Goal: Information Seeking & Learning: Compare options

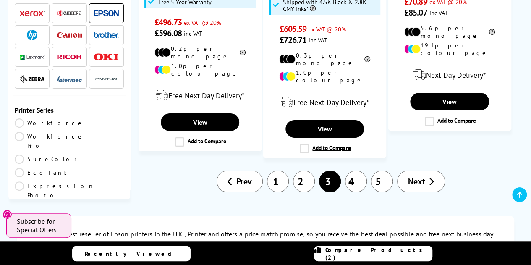
scroll to position [1469, 0]
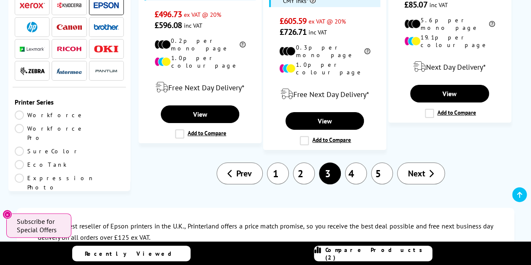
click at [355, 162] on link "4" at bounding box center [356, 173] width 22 height 22
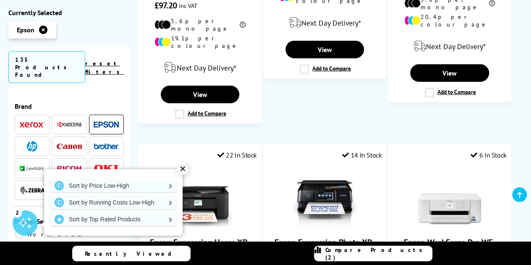
scroll to position [1259, 0]
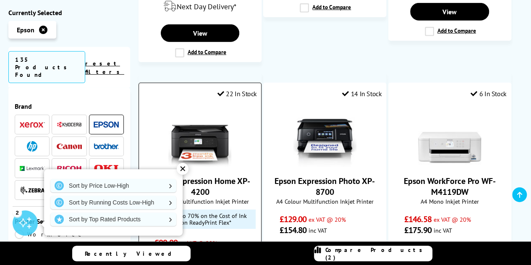
click at [183, 168] on div "✕" at bounding box center [183, 169] width 12 height 12
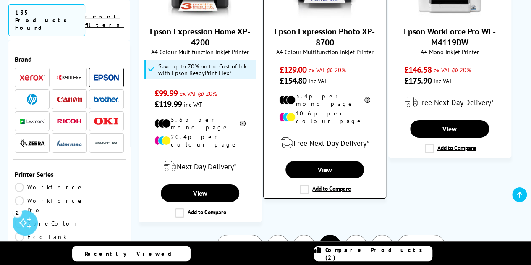
scroll to position [1427, 0]
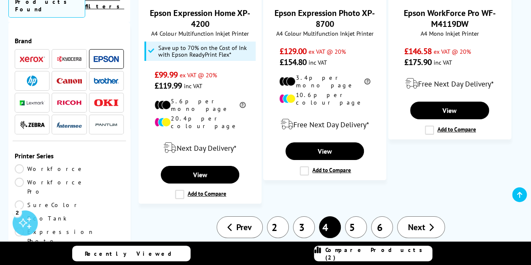
click at [354, 216] on link "5" at bounding box center [356, 227] width 22 height 22
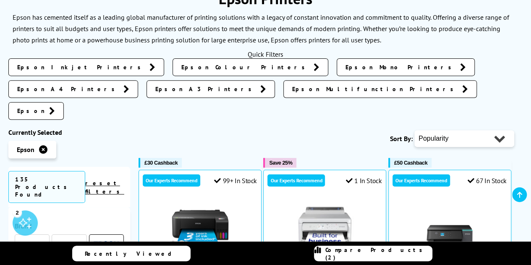
scroll to position [210, 0]
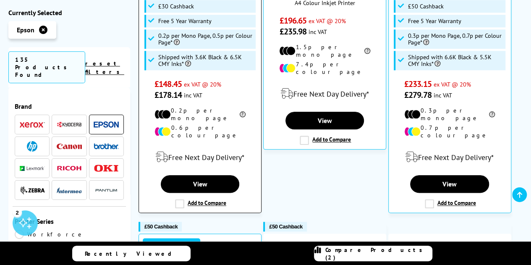
click at [179, 199] on label "Add to Compare" at bounding box center [200, 203] width 51 height 9
click at [0, 0] on input "Add to Compare" at bounding box center [0, 0] width 0 height 0
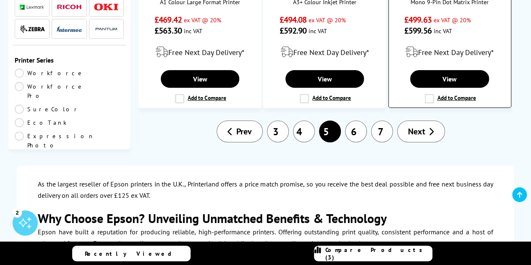
scroll to position [1511, 0]
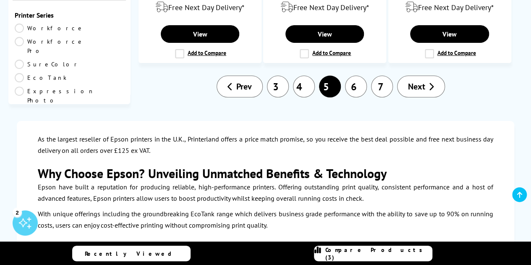
click at [353, 76] on link "6" at bounding box center [356, 87] width 22 height 22
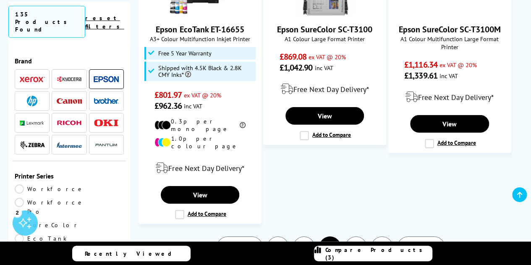
scroll to position [1385, 0]
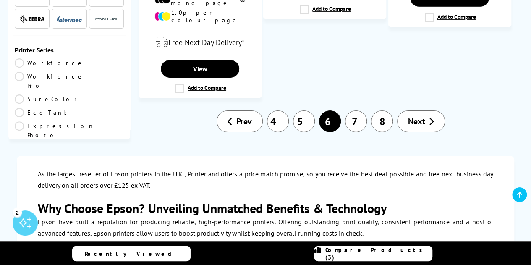
click at [361, 110] on link "7" at bounding box center [356, 121] width 22 height 22
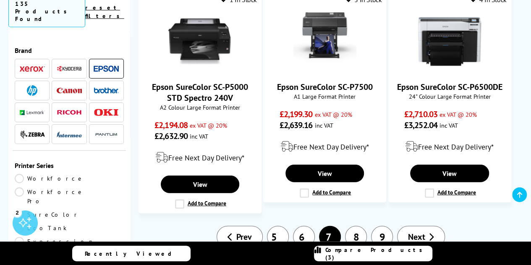
scroll to position [1133, 0]
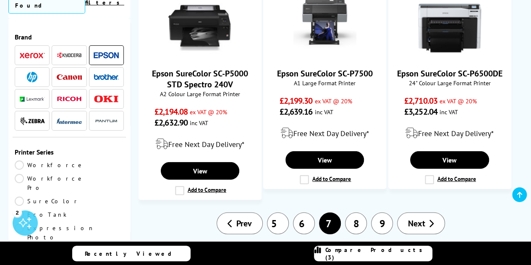
click at [361, 212] on link "8" at bounding box center [356, 223] width 22 height 22
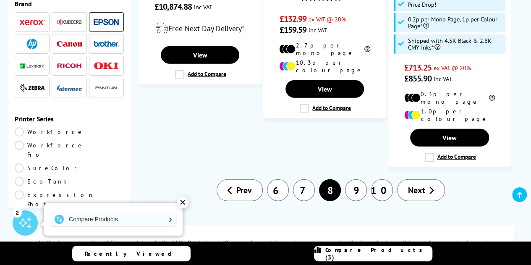
scroll to position [1175, 0]
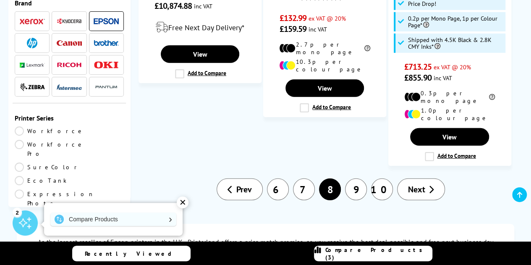
click at [359, 178] on link "9" at bounding box center [356, 189] width 22 height 22
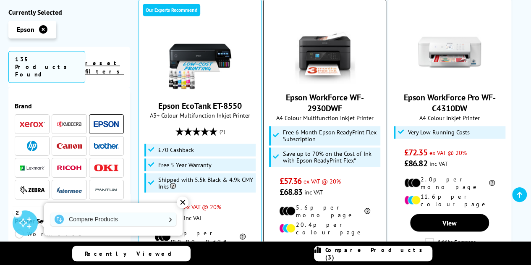
scroll to position [588, 0]
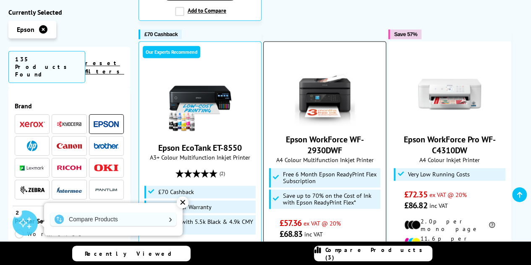
drag, startPoint x: 346, startPoint y: 115, endPoint x: 278, endPoint y: 97, distance: 70.1
click at [278, 97] on div "Epson WorkForce WF-2930DWF A4 Colour Multifunction Inkjet Printer Free 6 Month …" at bounding box center [325, 151] width 114 height 176
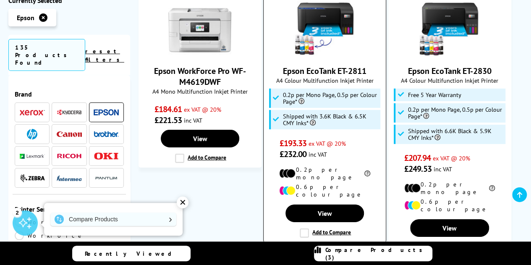
scroll to position [1301, 0]
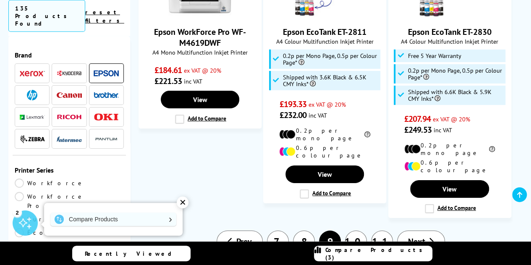
click at [356, 230] on link "10" at bounding box center [356, 241] width 22 height 22
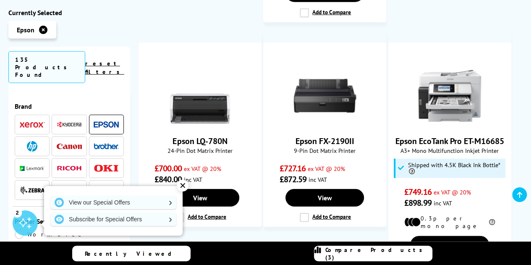
scroll to position [1133, 0]
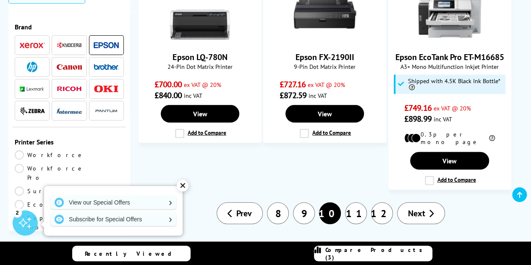
click at [356, 202] on link "11" at bounding box center [356, 213] width 22 height 22
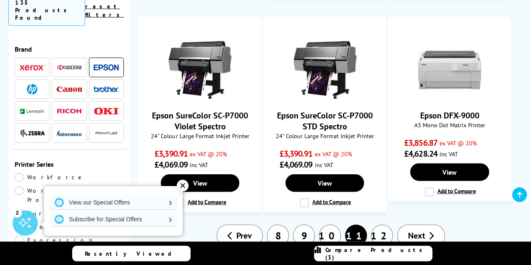
scroll to position [965, 0]
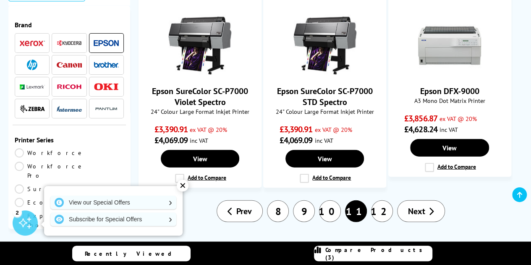
click at [378, 200] on link "12" at bounding box center [382, 211] width 22 height 22
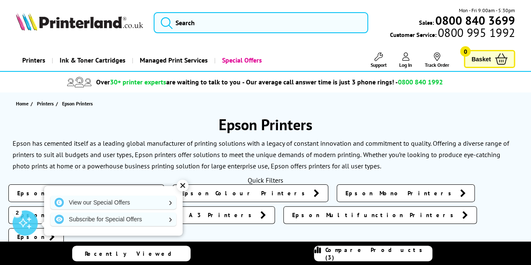
click at [355, 256] on span "Compare Products (3)" at bounding box center [378, 253] width 107 height 15
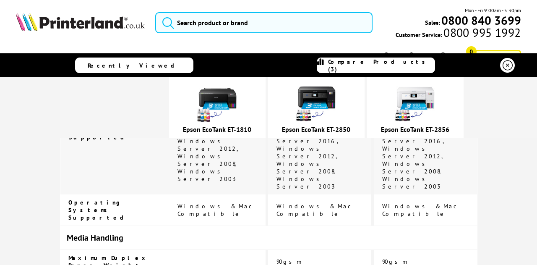
scroll to position [1133, 0]
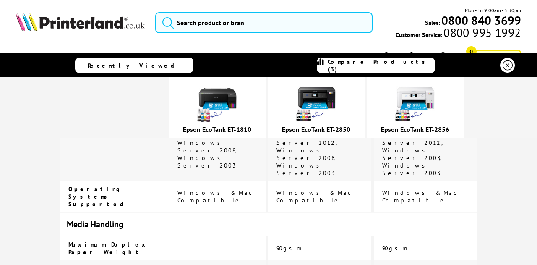
drag, startPoint x: 279, startPoint y: 193, endPoint x: 419, endPoint y: 193, distance: 139.3
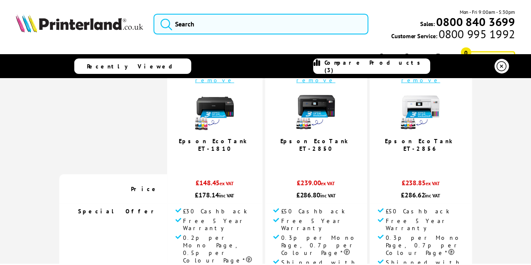
scroll to position [34, 0]
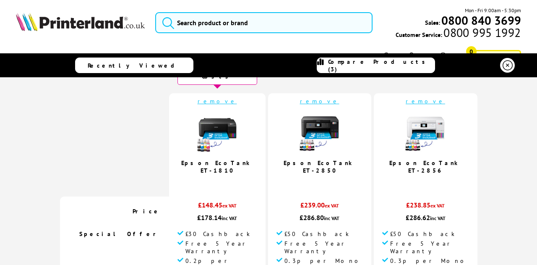
click at [507, 66] on icon at bounding box center [508, 65] width 10 height 10
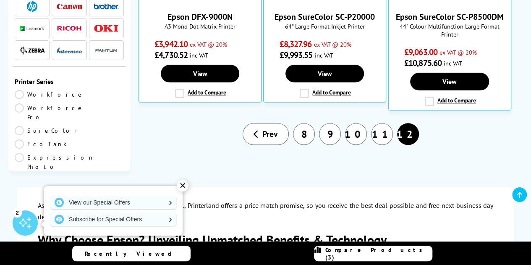
scroll to position [420, 0]
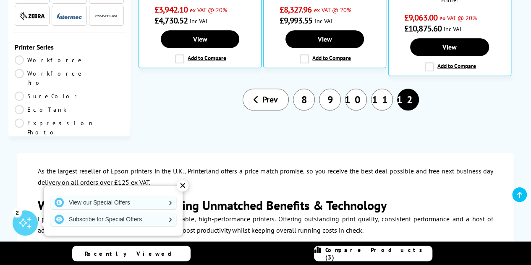
click at [385, 89] on link "11" at bounding box center [382, 100] width 22 height 22
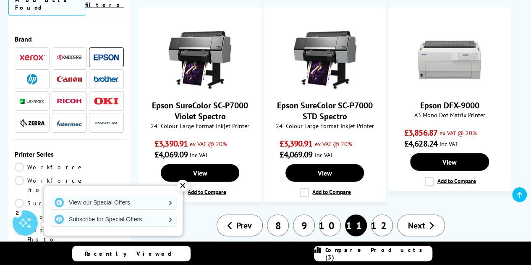
scroll to position [1049, 0]
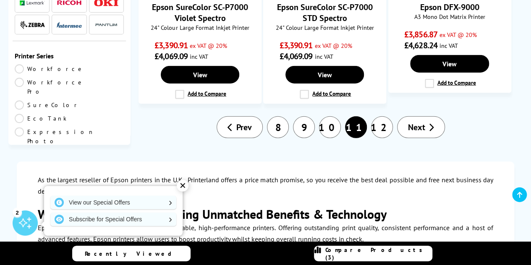
click at [334, 116] on link "10" at bounding box center [330, 127] width 22 height 22
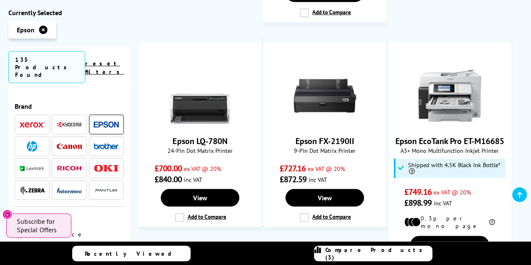
scroll to position [1175, 0]
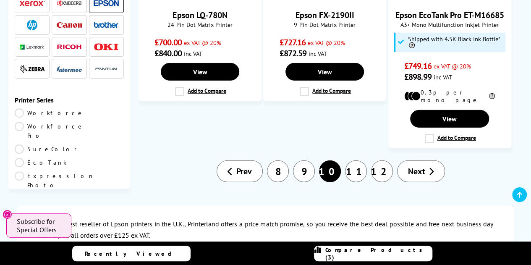
click at [300, 160] on link "9" at bounding box center [304, 171] width 22 height 22
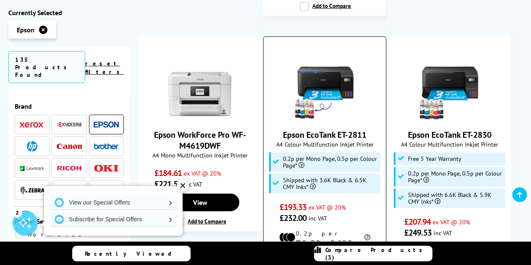
scroll to position [1217, 0]
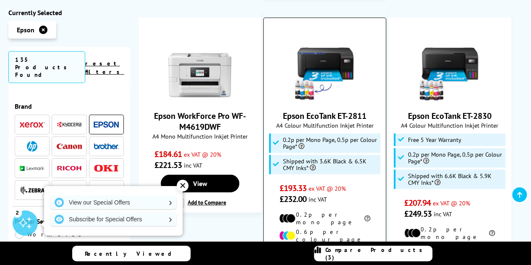
click at [0, 0] on input "Add to Compare" at bounding box center [0, 0] width 0 height 0
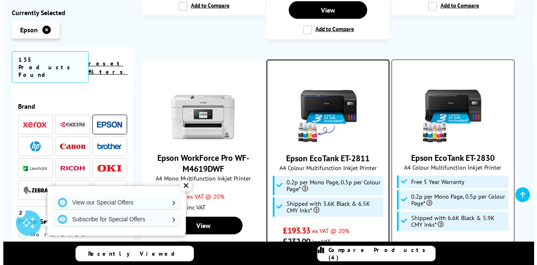
scroll to position [1259, 0]
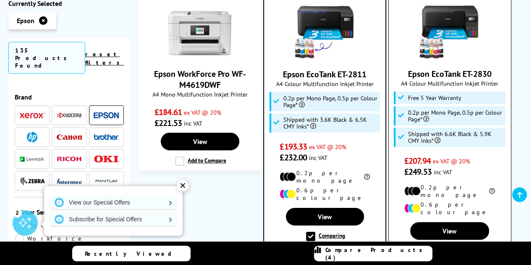
click at [433, 246] on label "Add to Compare" at bounding box center [450, 250] width 51 height 9
click at [0, 0] on input "Add to Compare" at bounding box center [0, 0] width 0 height 0
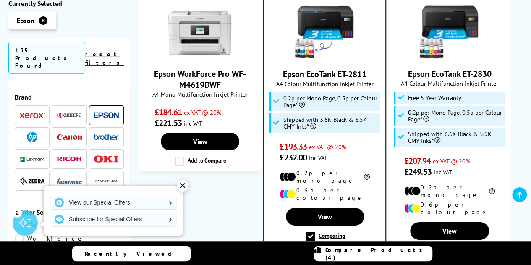
click at [356, 250] on span "Compare Products (4)" at bounding box center [378, 253] width 107 height 15
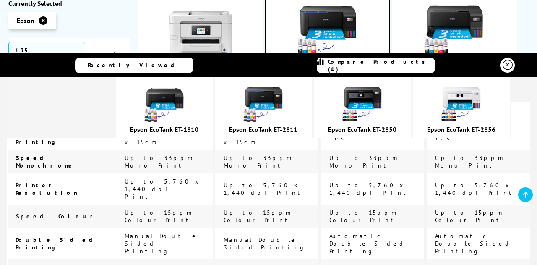
scroll to position [378, 0]
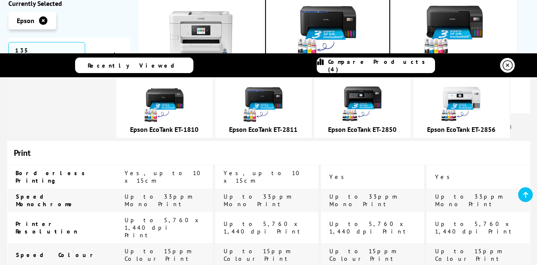
drag, startPoint x: 230, startPoint y: 169, endPoint x: 306, endPoint y: 172, distance: 76.5
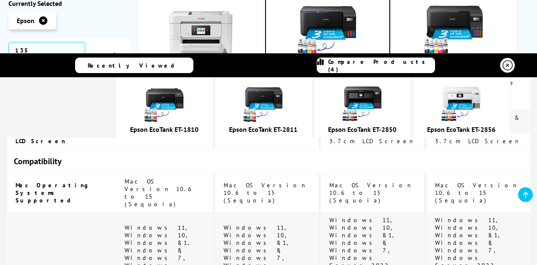
scroll to position [1007, 0]
